Goal: Information Seeking & Learning: Find contact information

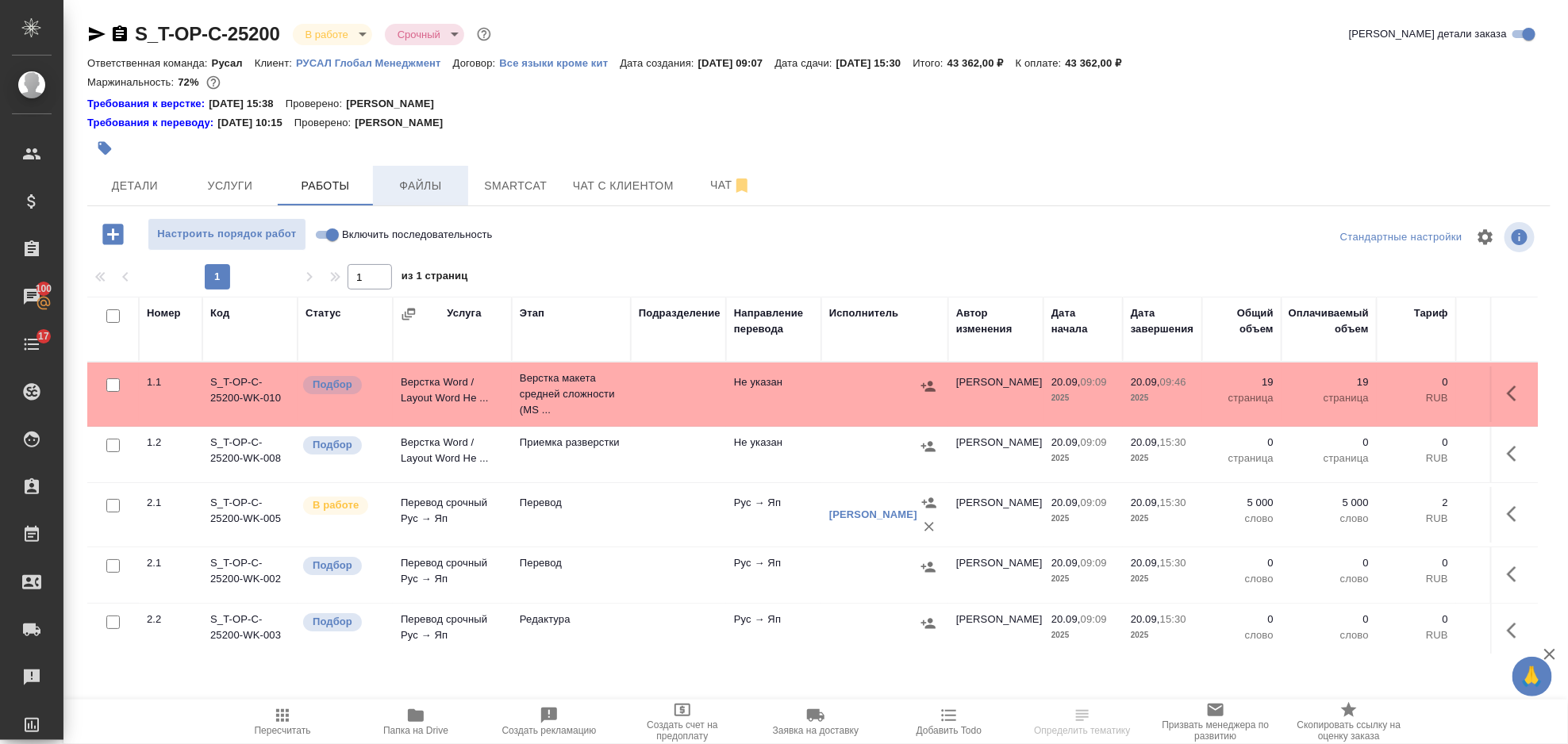
click at [414, 170] on button "Файлы" at bounding box center [420, 185] width 95 height 39
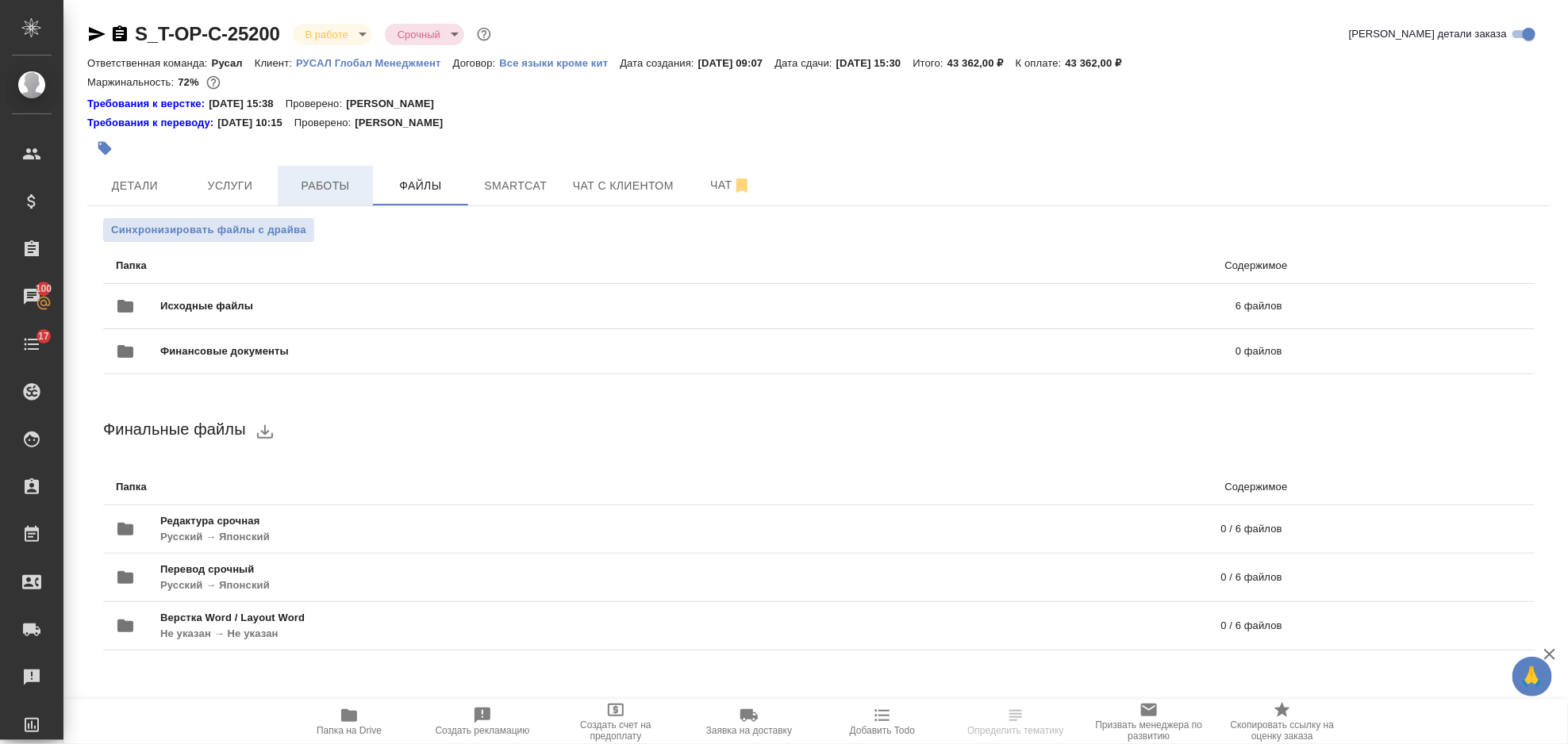
click at [355, 176] on span "Работы" at bounding box center [325, 186] width 76 height 20
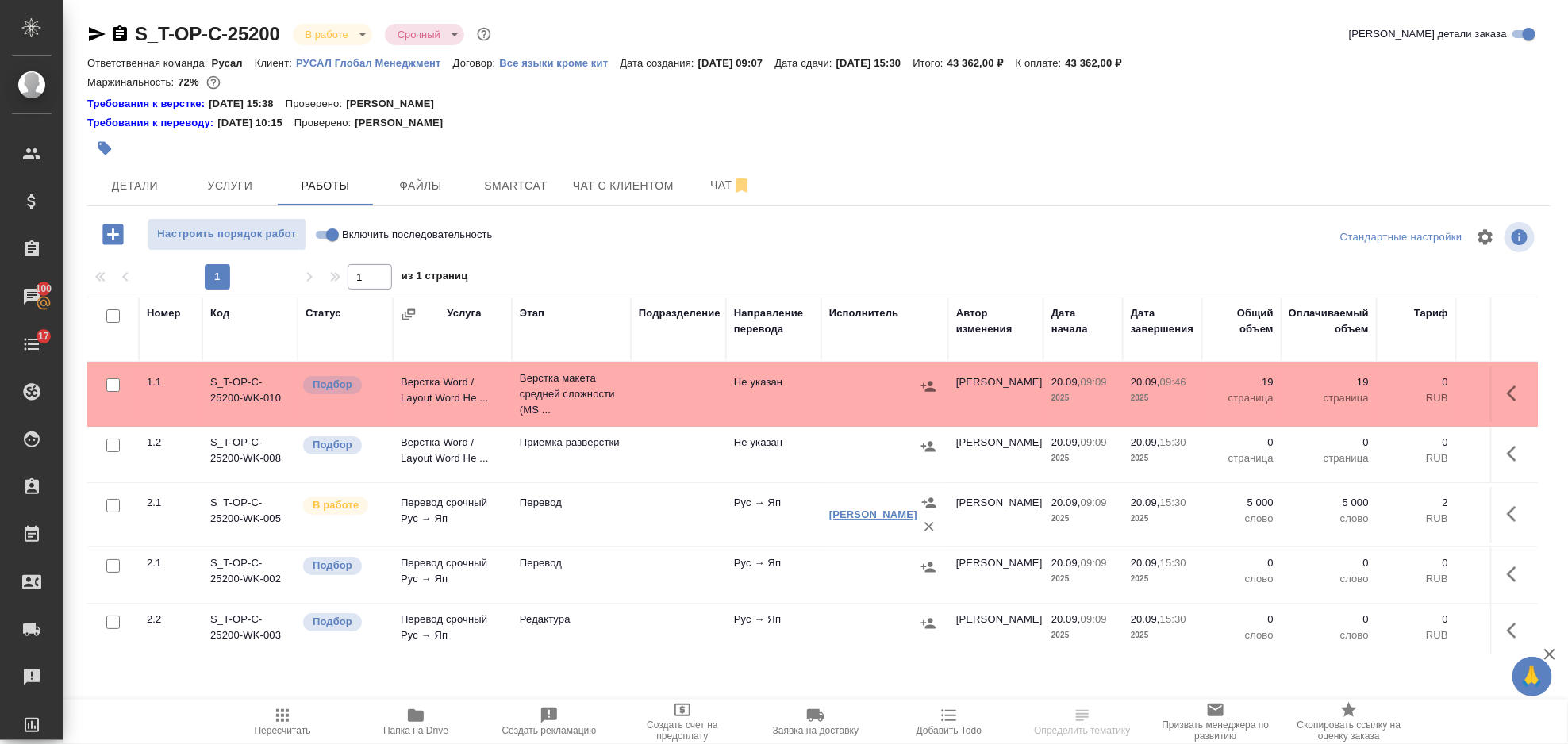
click at [843, 509] on link "Тургунбеков Тимур" at bounding box center [873, 515] width 88 height 12
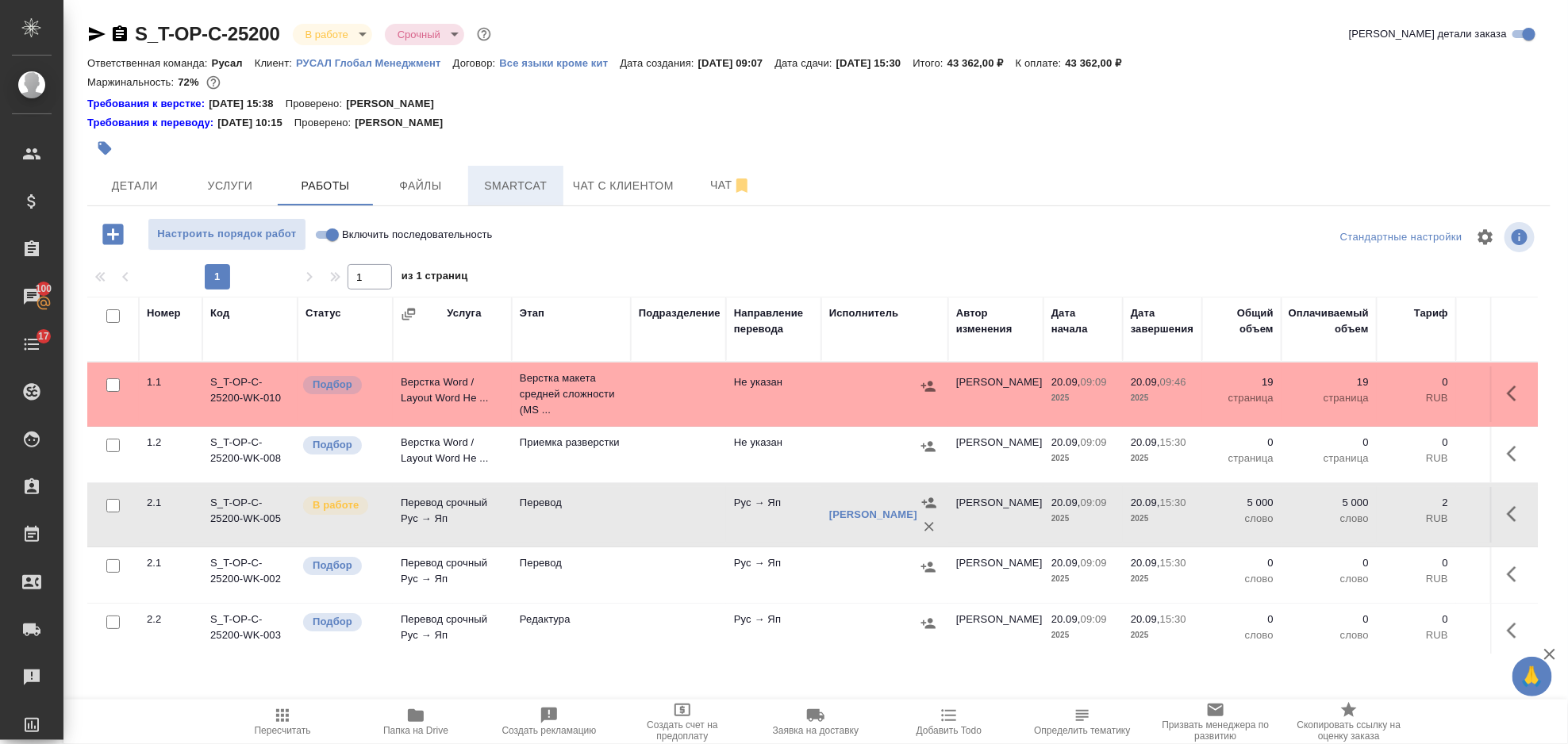
click at [512, 167] on button "Smartcat" at bounding box center [516, 185] width 95 height 39
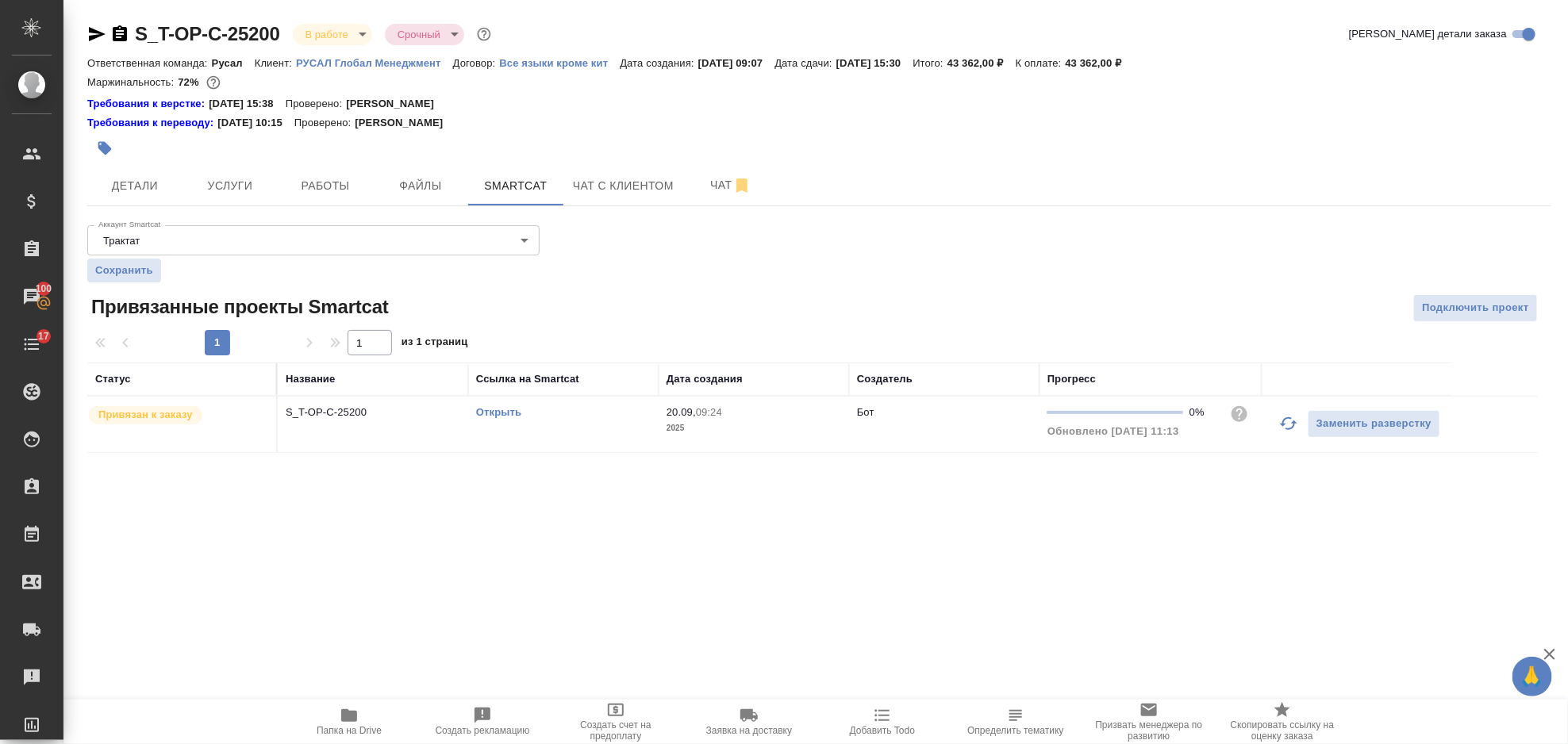
click at [1285, 429] on icon "button" at bounding box center [1288, 423] width 17 height 12
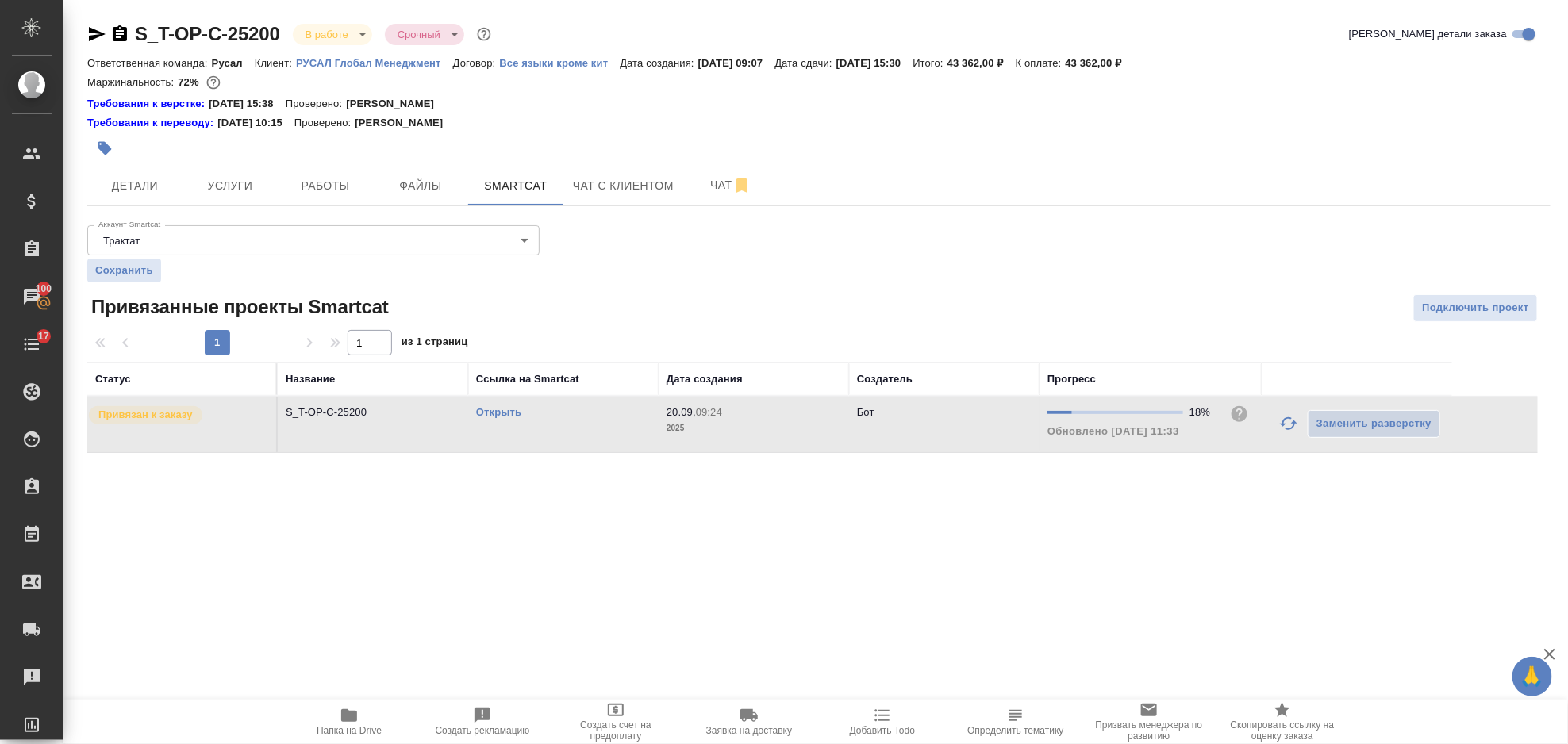
click at [1289, 431] on icon "button" at bounding box center [1288, 423] width 19 height 19
click at [329, 189] on span "Работы" at bounding box center [325, 186] width 76 height 20
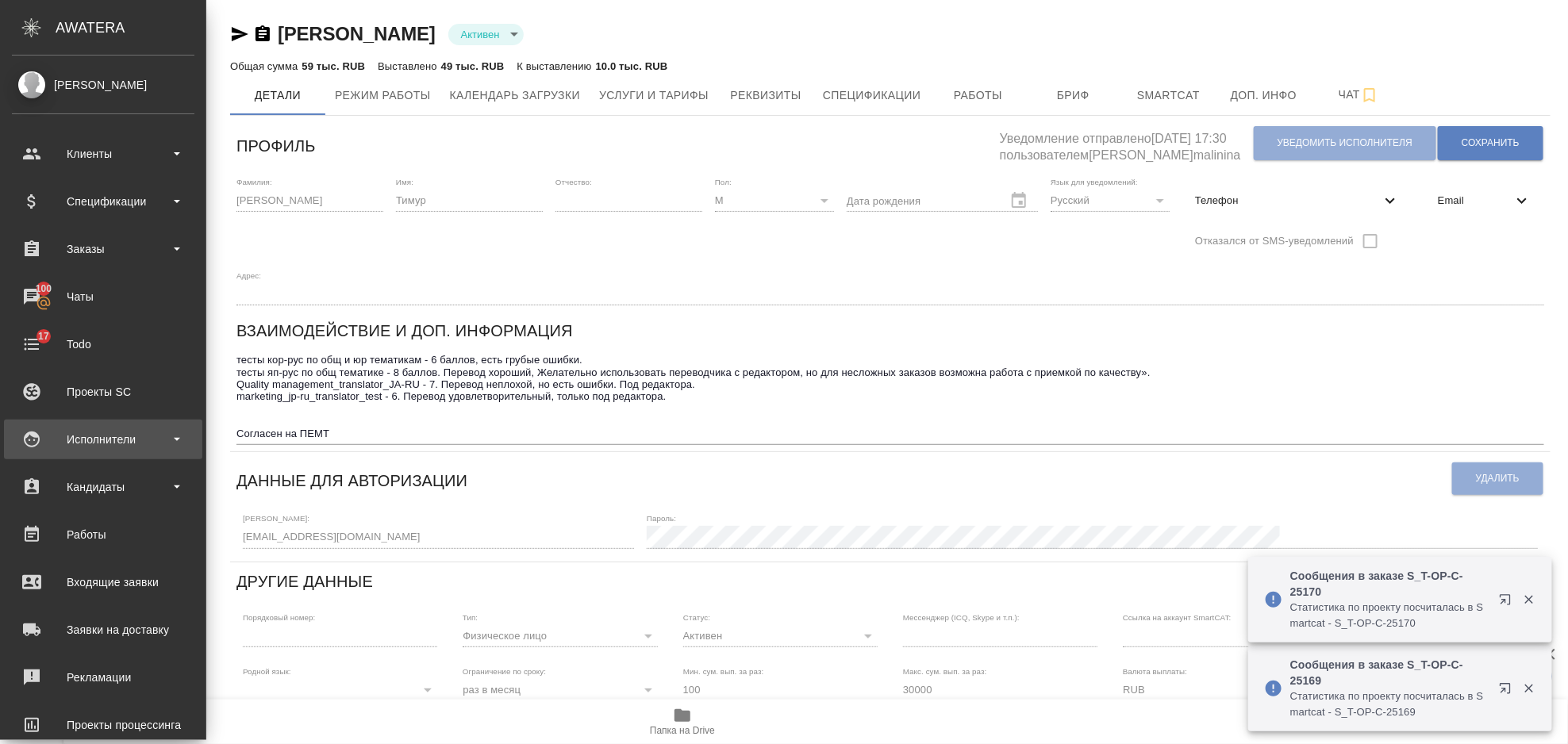
click at [143, 438] on div "Исполнители" at bounding box center [103, 439] width 183 height 24
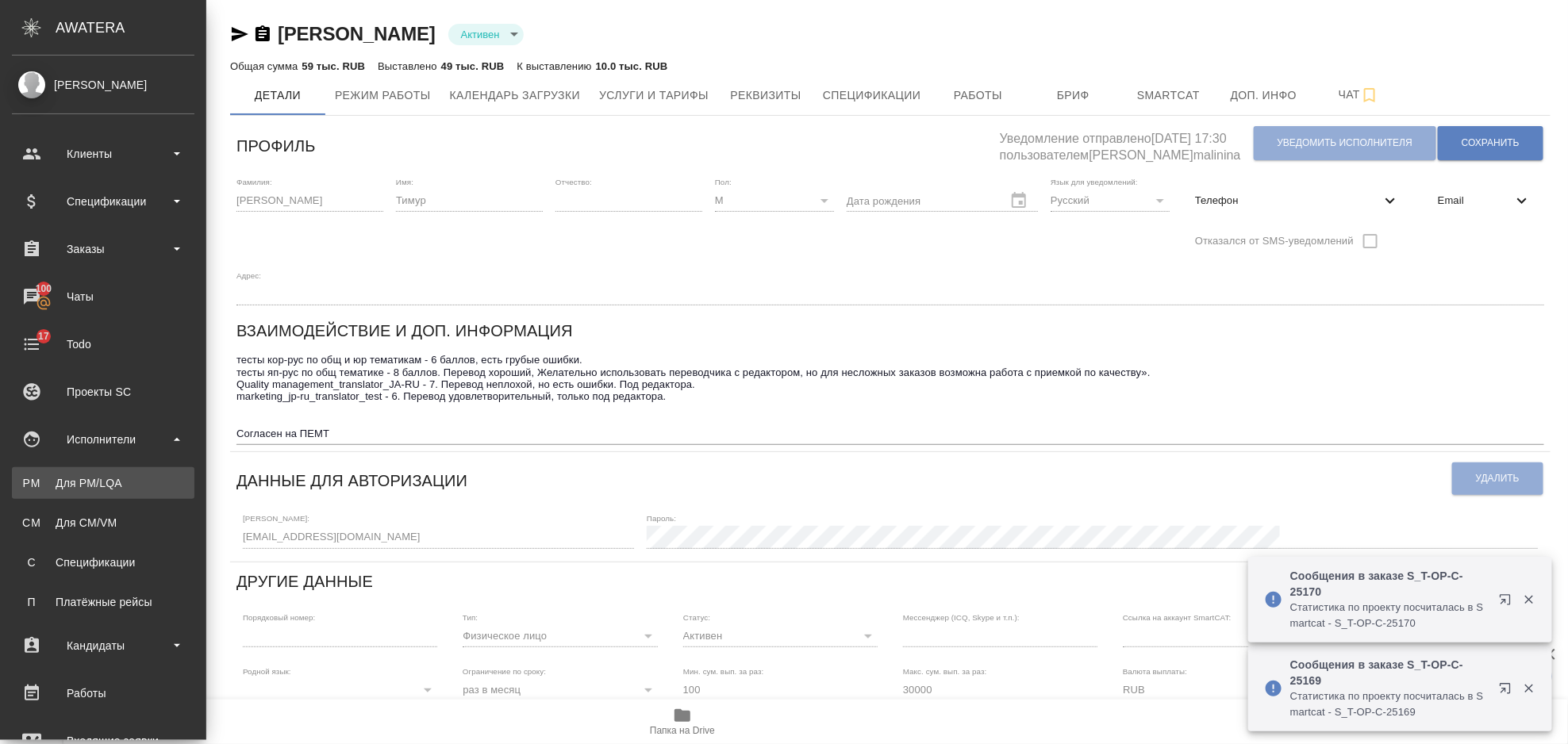
click at [122, 480] on div "Для PM/LQA" at bounding box center [102, 483] width 166 height 16
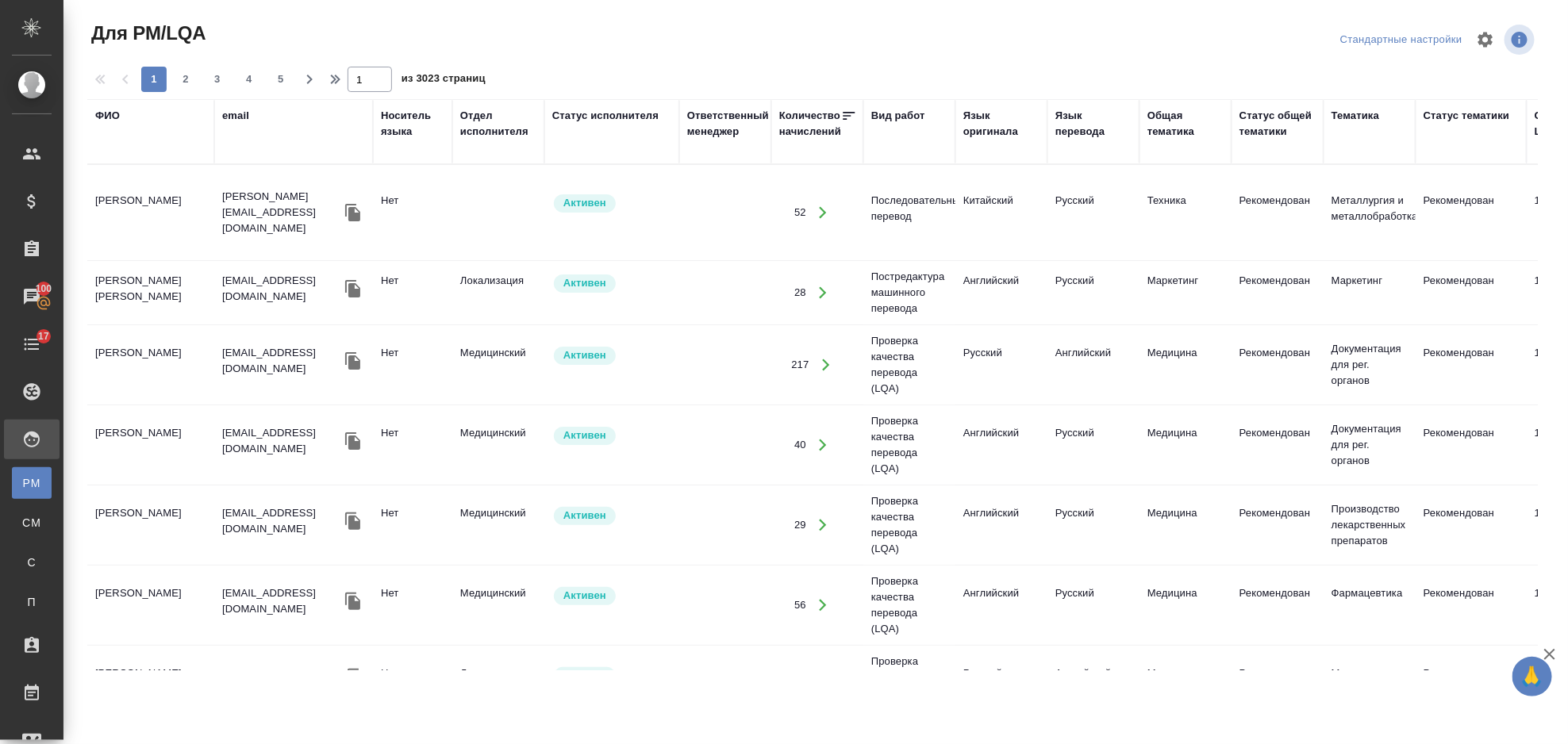
click at [109, 119] on div "ФИО" at bounding box center [107, 116] width 25 height 16
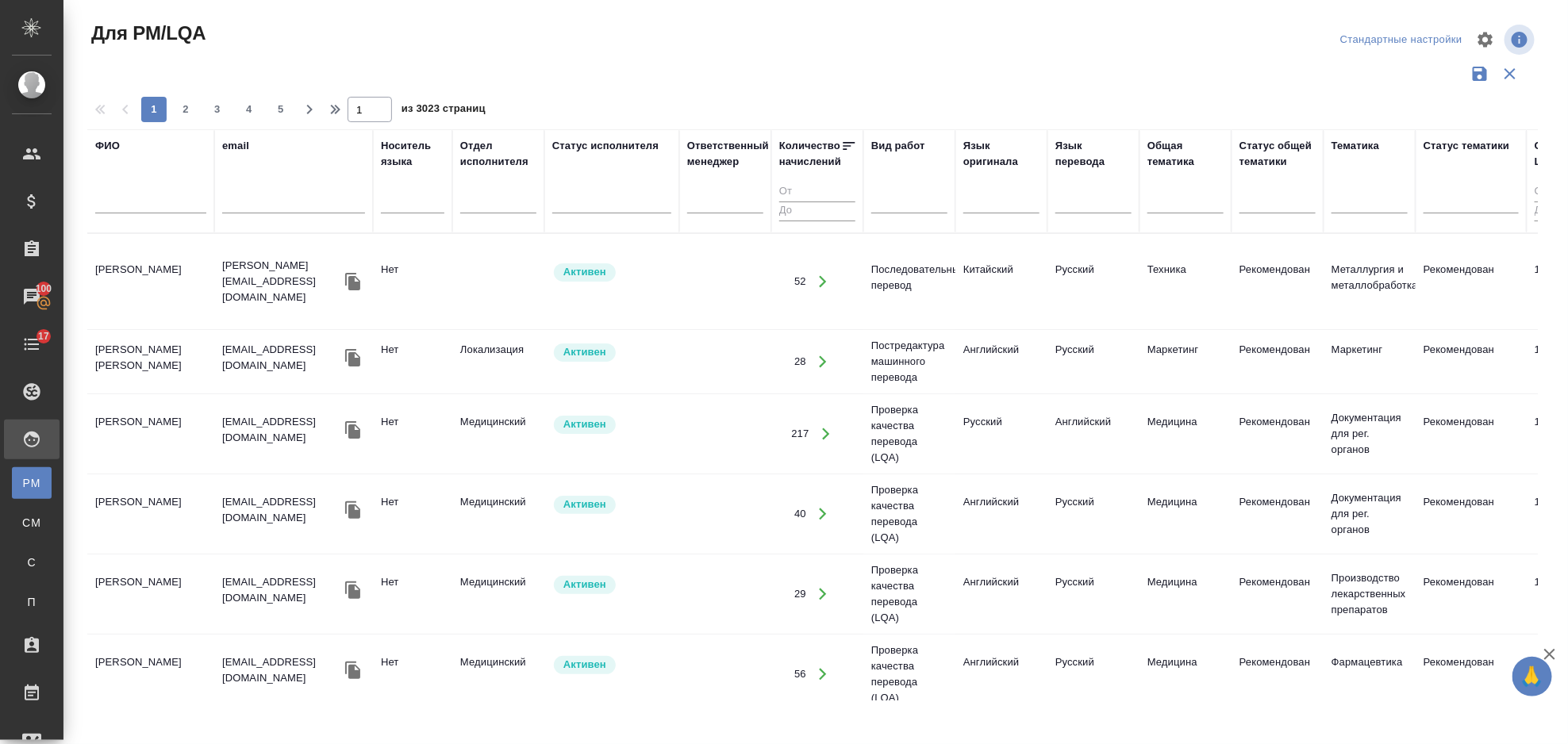
click at [135, 196] on input "text" at bounding box center [151, 203] width 111 height 20
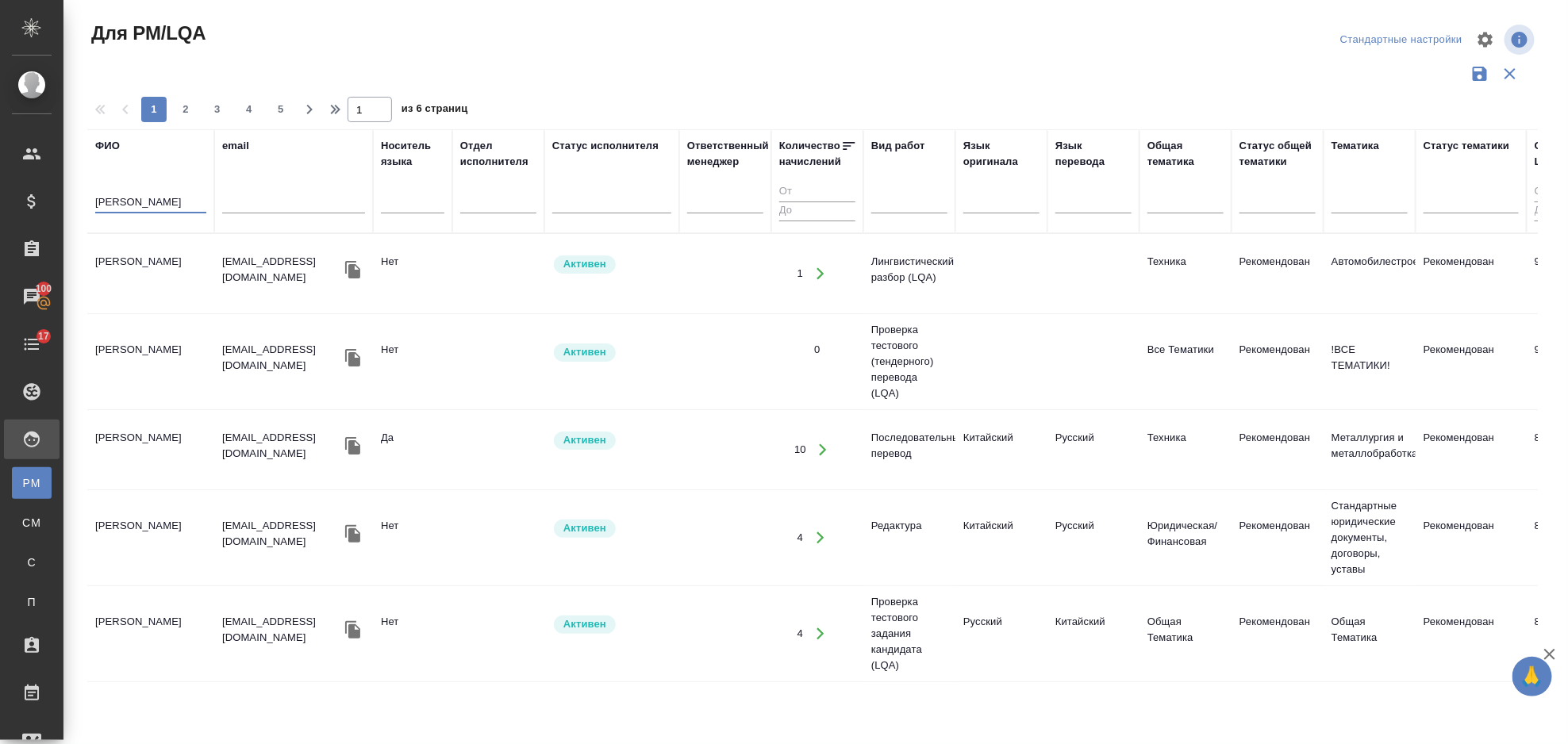
type input "[PERSON_NAME]"
click at [118, 274] on td "[PERSON_NAME]" at bounding box center [150, 274] width 127 height 56
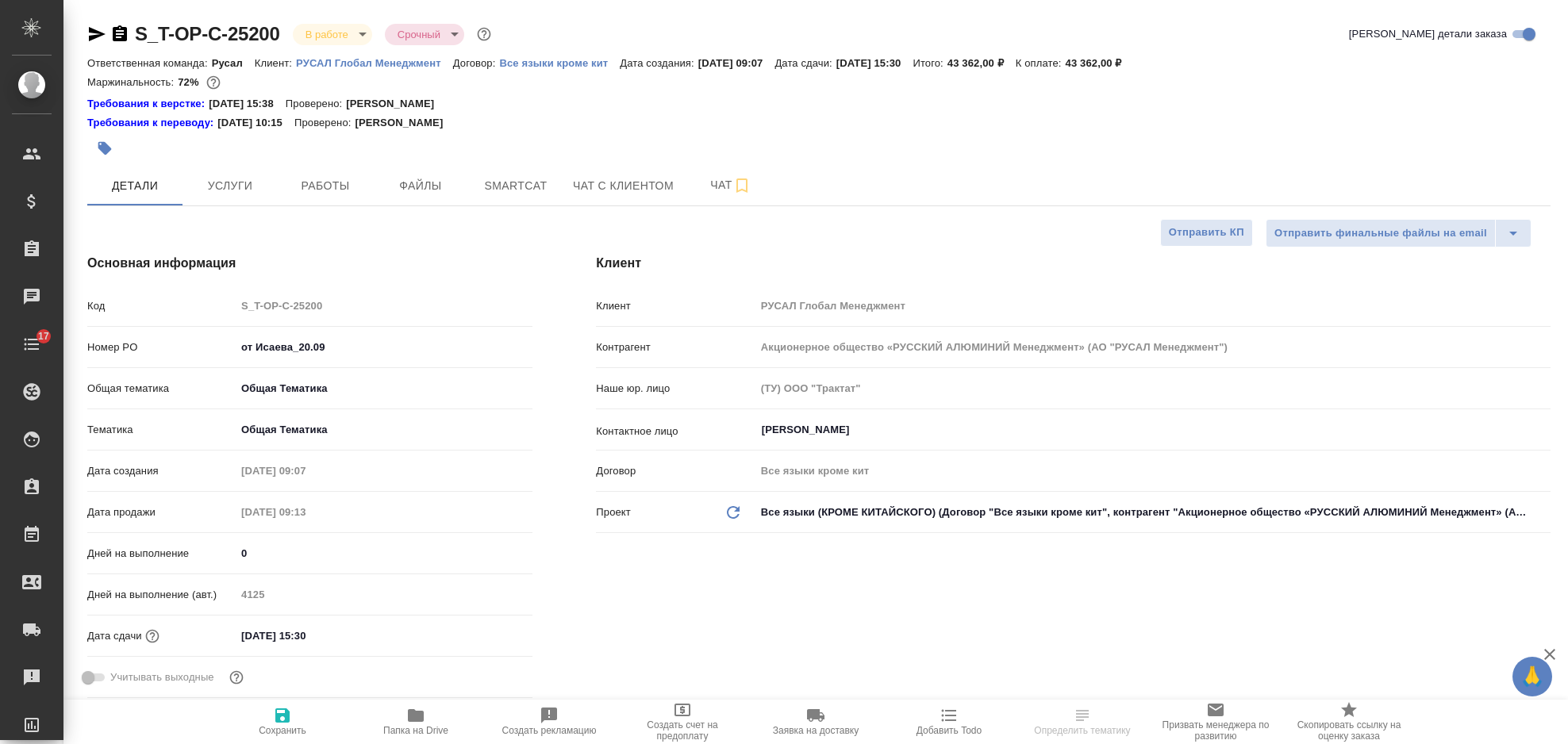
select select "RU"
type input "Журавлева Александра"
click at [493, 188] on span "Smartcat" at bounding box center [516, 186] width 76 height 20
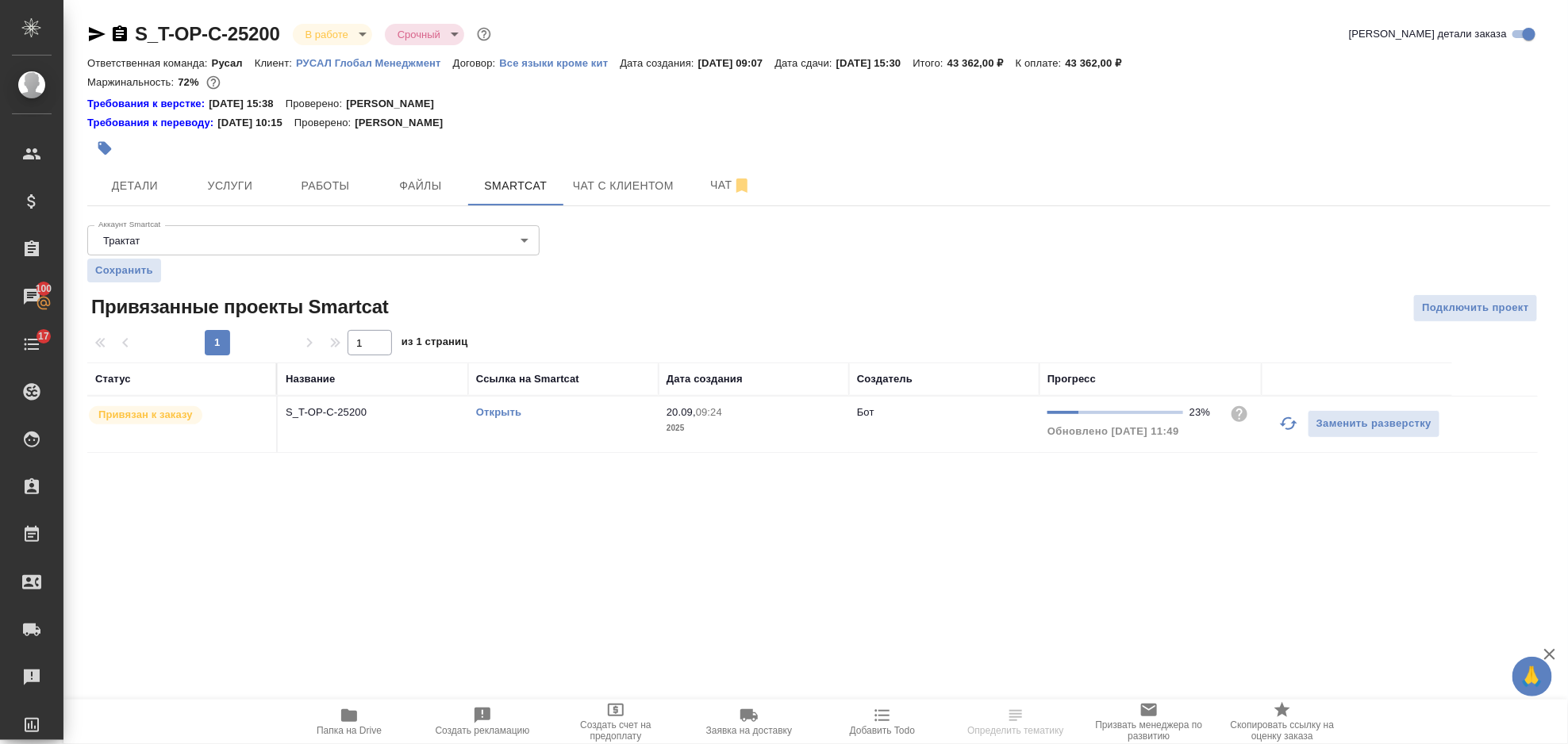
click at [1287, 431] on icon "button" at bounding box center [1288, 423] width 19 height 19
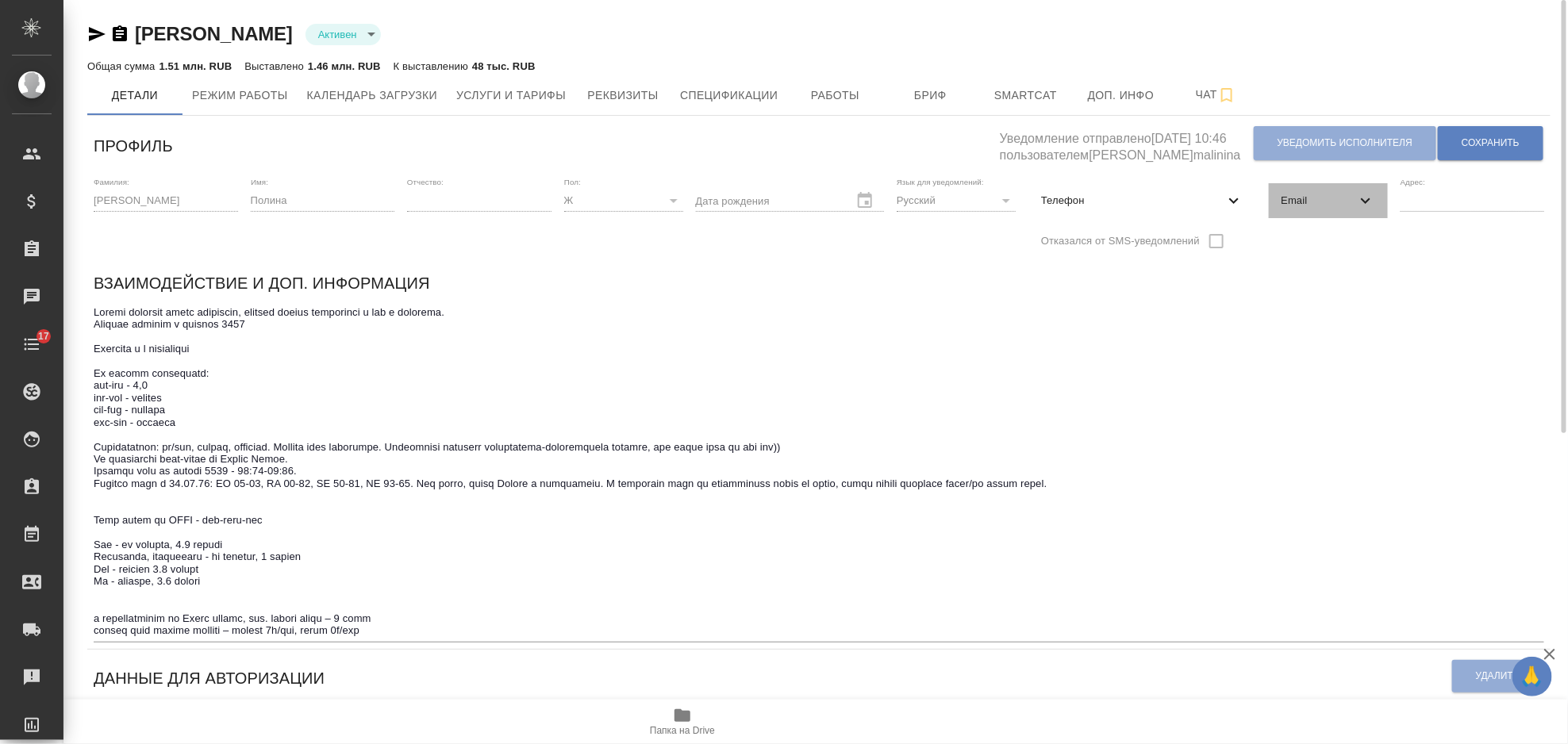
click at [1315, 193] on span "Email" at bounding box center [1318, 200] width 75 height 16
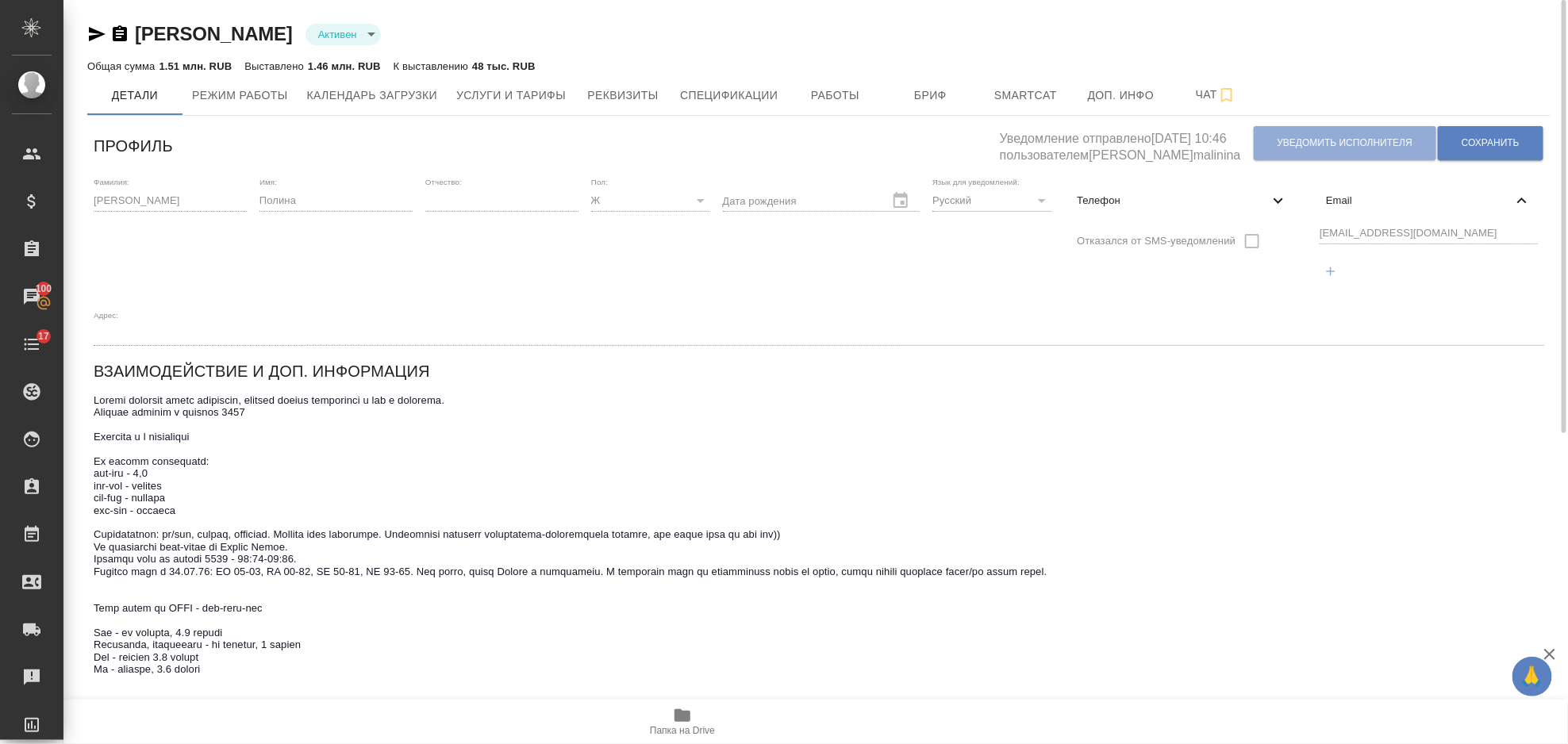
click at [1326, 193] on span "Email" at bounding box center [1420, 200] width 187 height 16
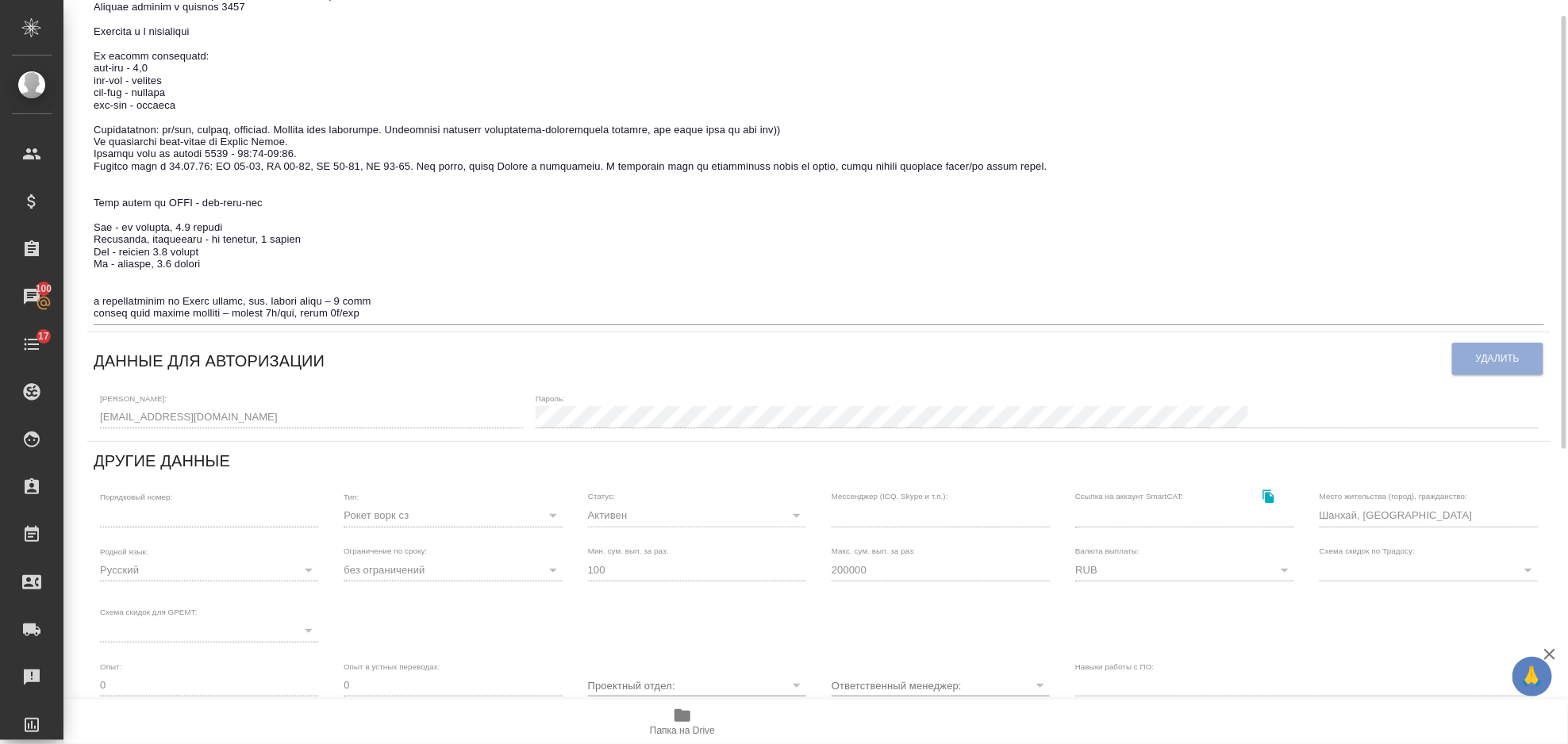
scroll to position [423, 0]
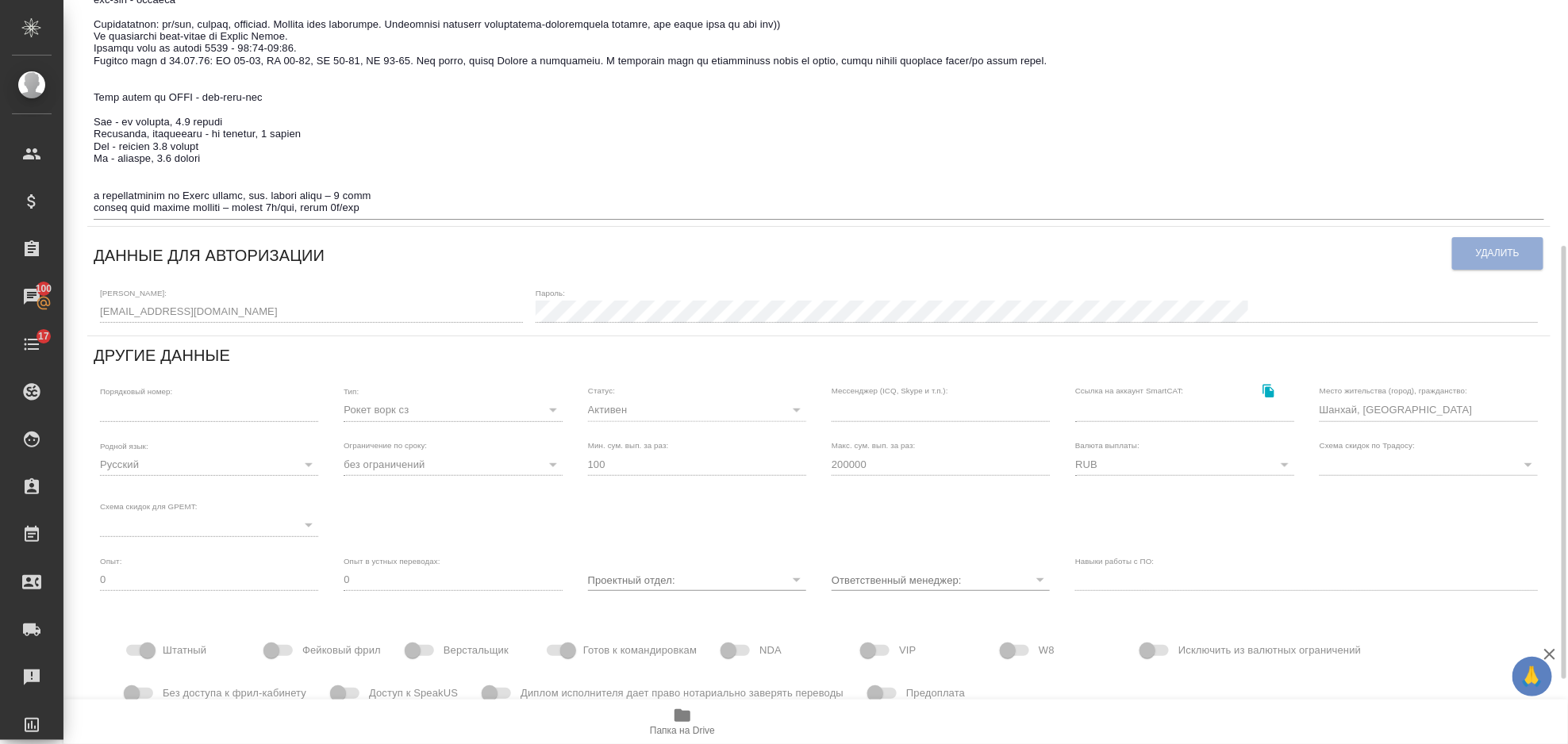
click at [84, 329] on div "[PERSON_NAME] active Общая сумма 1.51 млн. RUB Выставлено 1.46 млн. RUB К выста…" at bounding box center [819, 217] width 1480 height 1280
drag, startPoint x: 111, startPoint y: 316, endPoint x: 356, endPoint y: 269, distance: 249.5
click at [356, 268] on div "Данные для авторизации" at bounding box center [772, 253] width 1357 height 40
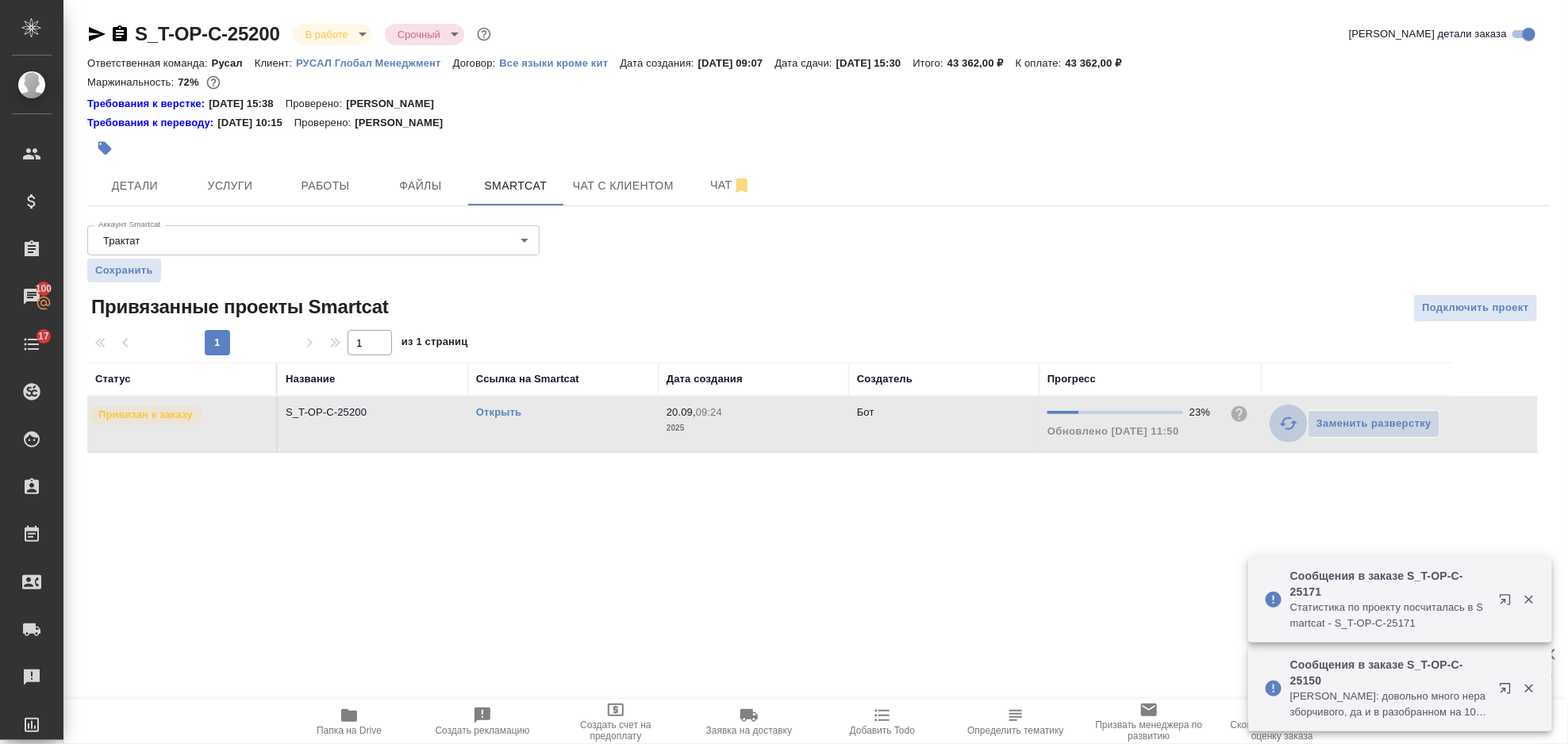
click at [1288, 424] on icon "button" at bounding box center [1288, 423] width 19 height 19
click at [1284, 424] on icon "button" at bounding box center [1288, 423] width 17 height 12
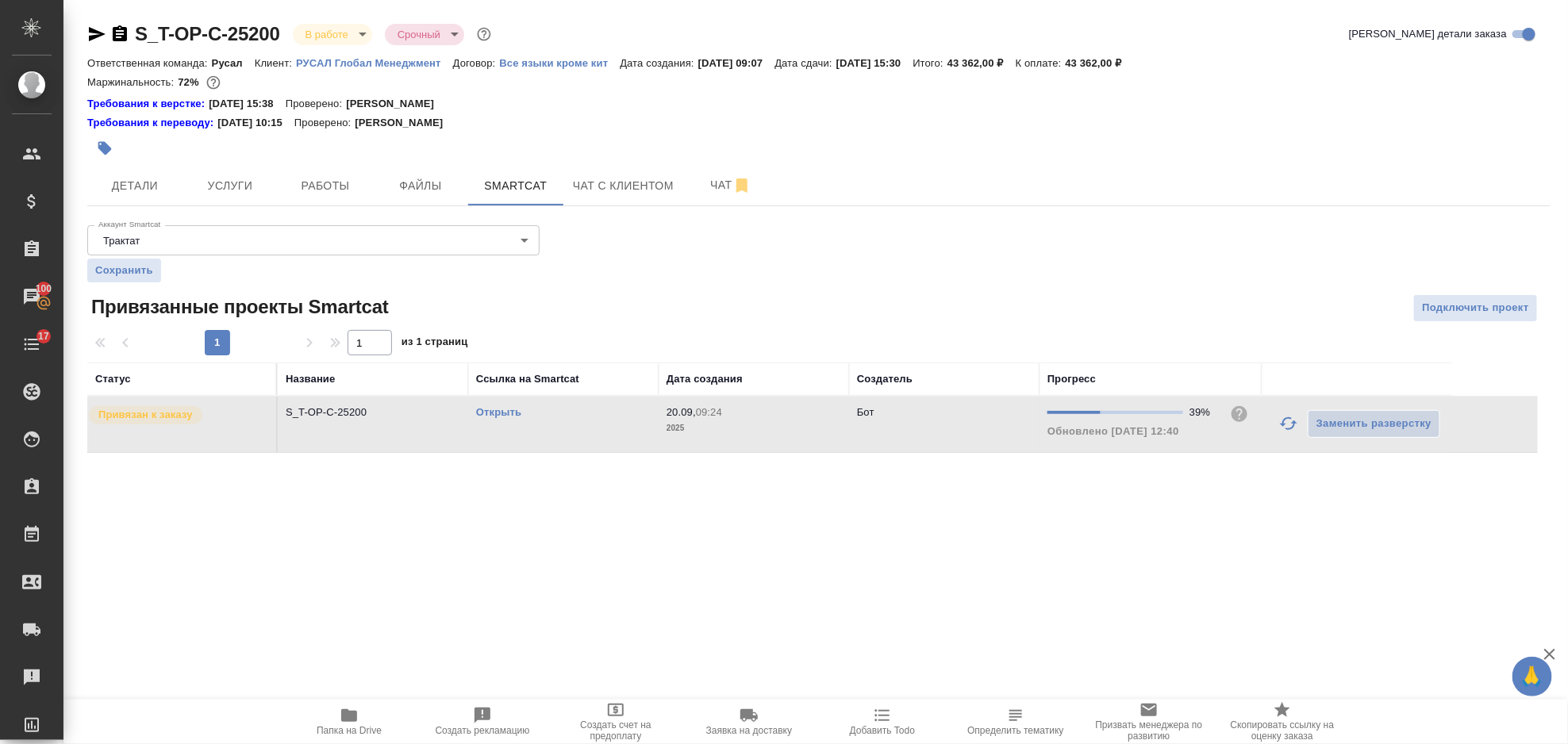
click at [1289, 424] on icon "button" at bounding box center [1288, 423] width 19 height 19
click at [1284, 429] on icon "button" at bounding box center [1288, 423] width 19 height 19
click at [1284, 424] on icon "button" at bounding box center [1288, 423] width 17 height 12
click at [1218, 510] on div ".cls-1 fill:#fff; AWATERA Gorlenko Yuliua Клиенты Спецификации Заказы 100 Чаты …" at bounding box center [784, 372] width 1568 height 744
click at [1284, 431] on icon "button" at bounding box center [1288, 423] width 19 height 19
